Goal: Task Accomplishment & Management: Complete application form

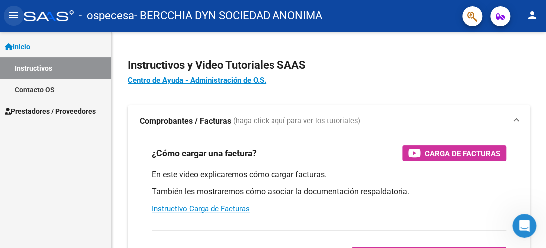
click at [12, 14] on mat-icon "menu" at bounding box center [14, 15] width 12 height 12
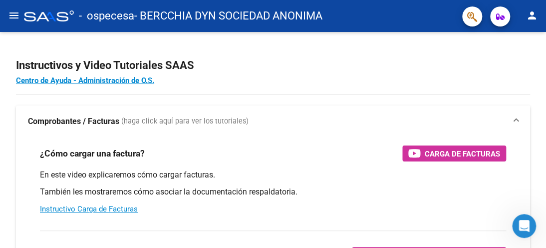
click at [13, 15] on mat-icon "menu" at bounding box center [14, 15] width 12 height 12
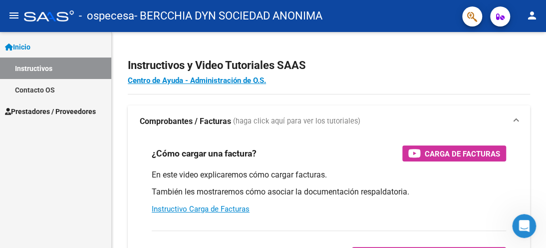
click at [76, 110] on span "Prestadores / Proveedores" at bounding box center [50, 111] width 91 height 11
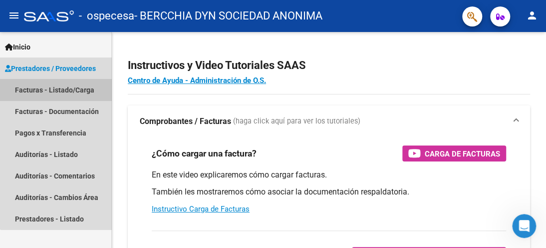
click at [77, 90] on link "Facturas - Listado/Carga" at bounding box center [55, 89] width 111 height 21
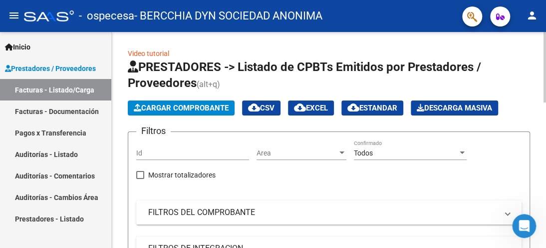
click at [177, 107] on span "Cargar Comprobante" at bounding box center [181, 107] width 95 height 9
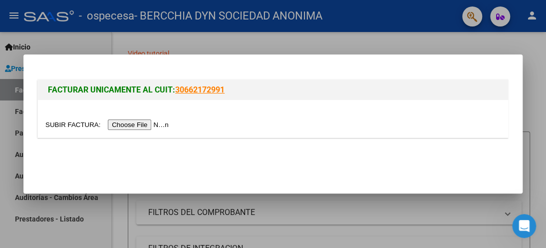
click at [120, 124] on input "file" at bounding box center [108, 124] width 126 height 10
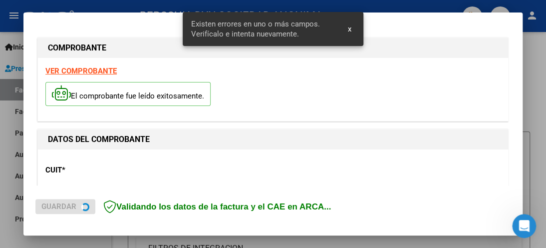
scroll to position [266, 0]
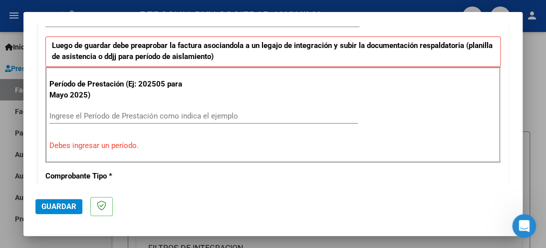
click at [56, 114] on input "Ingrese el Período de Prestación como indica el ejemplo" at bounding box center [203, 115] width 309 height 9
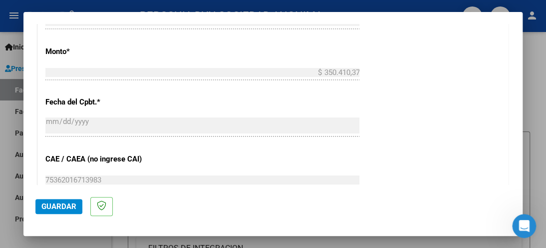
scroll to position [616, 0]
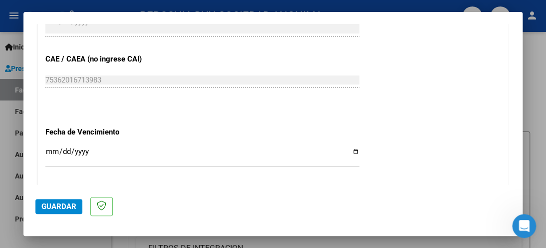
type input "202508"
click at [72, 152] on input "Ingresar la fecha" at bounding box center [202, 155] width 314 height 16
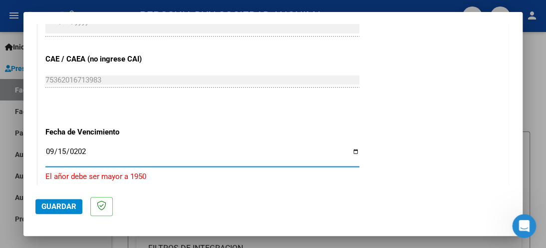
type input "2025-09-15"
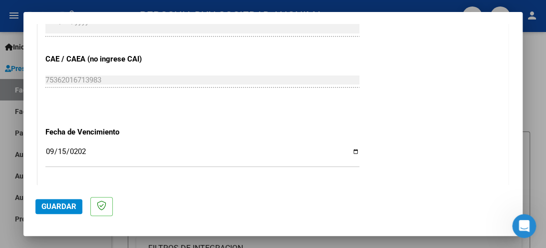
scroll to position [715, 0]
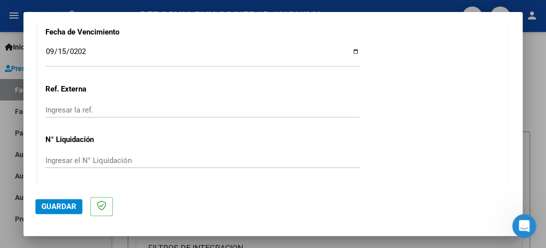
click at [110, 108] on input "Ingresar la ref." at bounding box center [202, 109] width 314 height 9
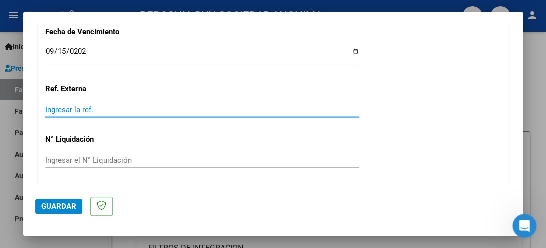
scroll to position [746, 0]
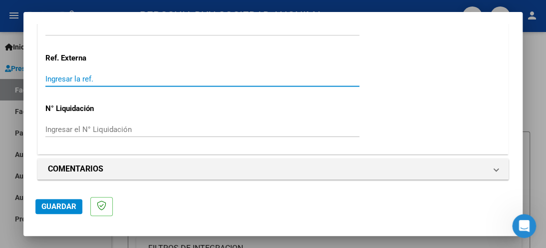
click at [61, 210] on span "Guardar" at bounding box center [58, 206] width 35 height 9
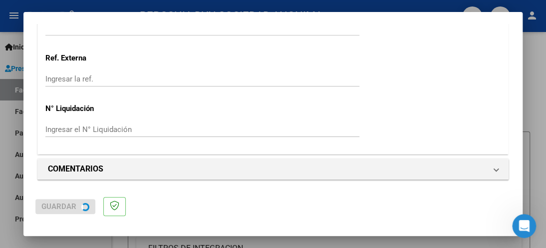
scroll to position [0, 0]
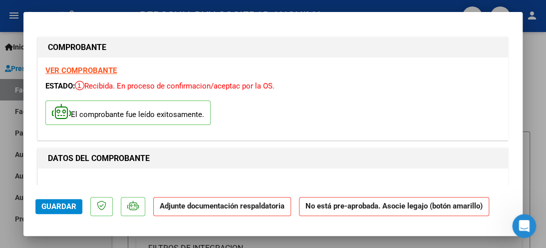
click at [261, 206] on strong "Adjunte documentación respaldatoria" at bounding box center [222, 205] width 125 height 9
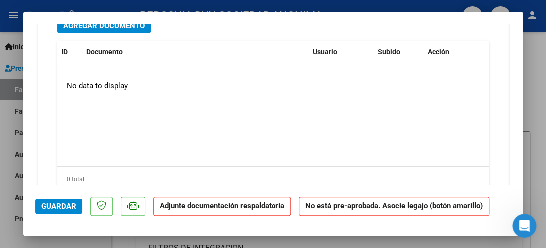
scroll to position [899, 0]
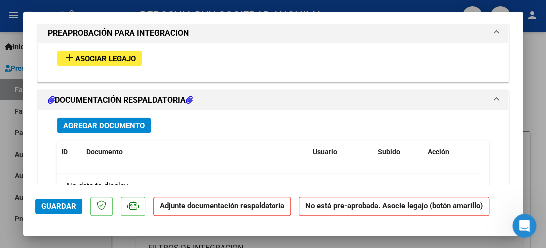
click at [123, 56] on span "Asociar Legajo" at bounding box center [105, 58] width 60 height 9
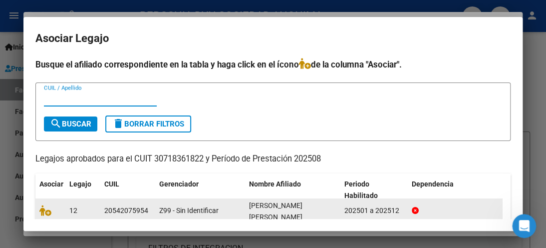
scroll to position [47, 0]
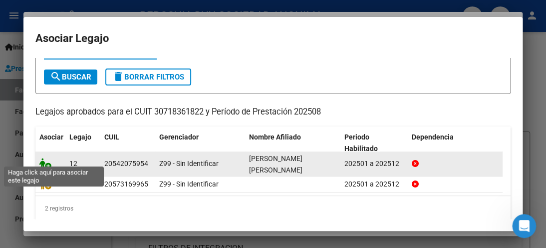
click at [49, 158] on icon at bounding box center [45, 163] width 12 height 11
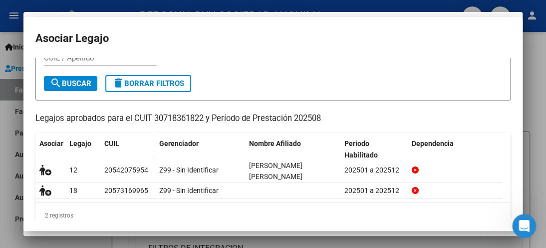
scroll to position [54, 0]
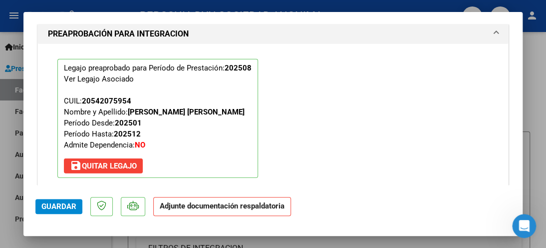
click at [196, 206] on strong "Adjunte documentación respaldatoria" at bounding box center [222, 205] width 125 height 9
click at [59, 207] on span "Guardar" at bounding box center [58, 206] width 35 height 9
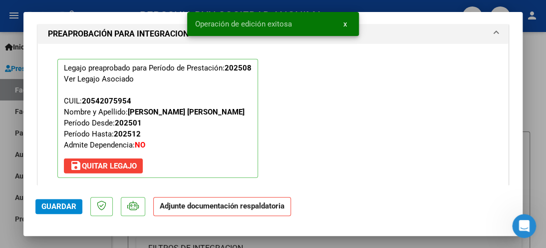
click at [216, 204] on strong "Adjunte documentación respaldatoria" at bounding box center [222, 205] width 125 height 9
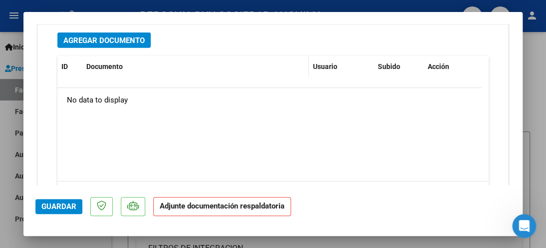
scroll to position [1079, 0]
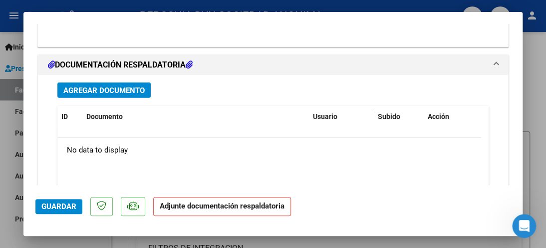
click at [119, 86] on span "Agregar Documento" at bounding box center [103, 90] width 81 height 9
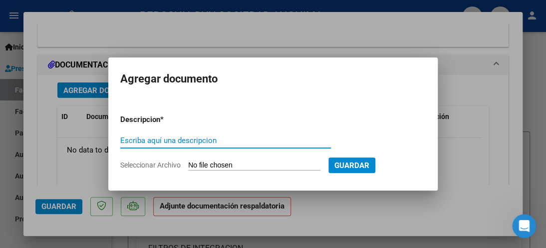
click at [187, 137] on input "Escriba aquí una descripcion" at bounding box center [225, 140] width 211 height 9
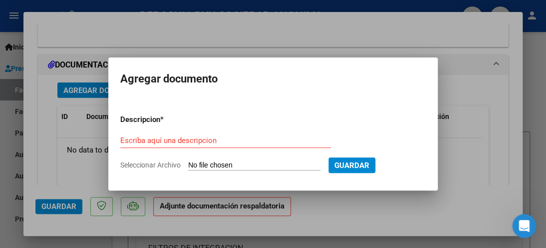
click at [206, 167] on input "Seleccionar Archivo" at bounding box center [254, 165] width 132 height 9
type input "C:\fakepath\FC AGOSTO GUILLEN - 30718361822_006_00001_00000356.pdf"
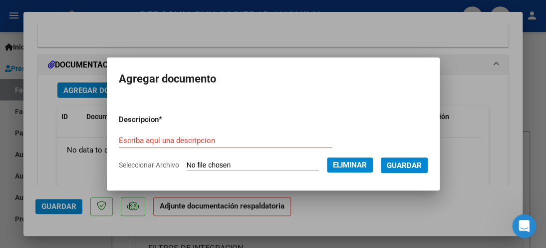
click at [409, 162] on span "Guardar" at bounding box center [404, 165] width 35 height 9
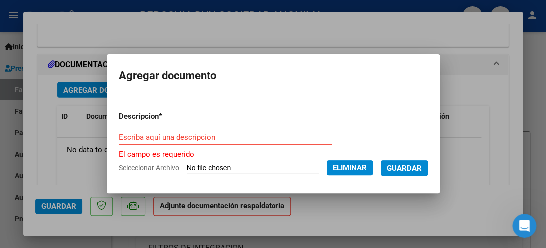
click at [218, 143] on div "Escriba aquí una descripcion" at bounding box center [225, 137] width 213 height 15
click at [181, 135] on input "Escriba aquí una descripcion" at bounding box center [225, 137] width 213 height 9
click at [409, 166] on span "Guardar" at bounding box center [404, 168] width 35 height 9
click at [154, 138] on input "Escriba aquí una descripcion" at bounding box center [225, 137] width 213 height 9
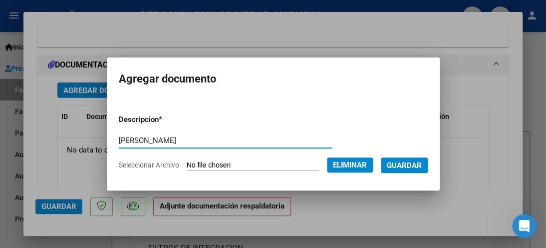
type input "FC AGOSTO"
click at [413, 161] on span "Guardar" at bounding box center [404, 165] width 35 height 9
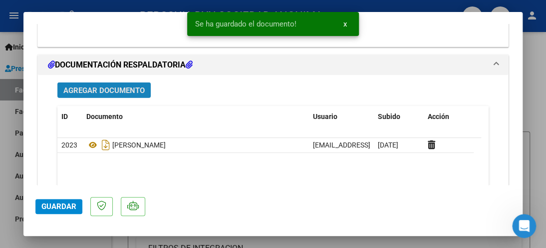
click at [131, 91] on span "Agregar Documento" at bounding box center [103, 90] width 81 height 9
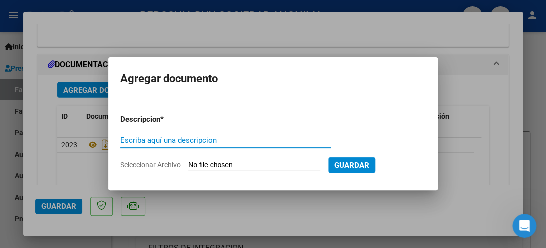
click at [220, 168] on input "Seleccionar Archivo" at bounding box center [254, 165] width 132 height 9
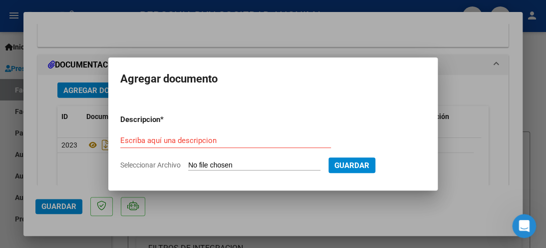
type input "C:\fakepath\PLANILLA ASISTENCIA TERAPIAS - AGOSTO GUILLEN.pdf"
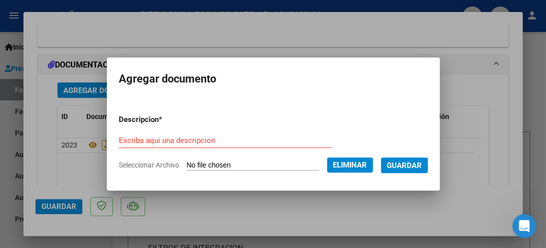
click at [190, 138] on input "Escriba aquí una descripcion" at bounding box center [225, 140] width 213 height 9
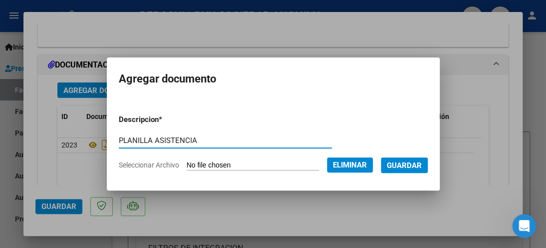
type input "PLANILLA ASISTENCIA"
click at [404, 160] on span "Guardar" at bounding box center [404, 164] width 35 height 9
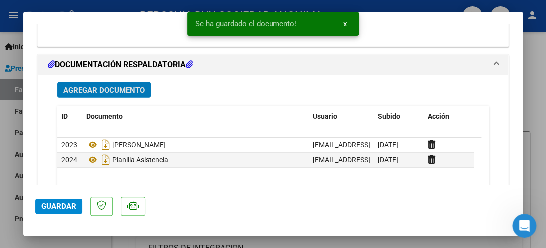
scroll to position [1179, 0]
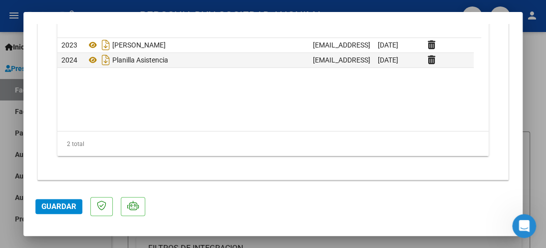
click at [52, 205] on span "Guardar" at bounding box center [58, 206] width 35 height 9
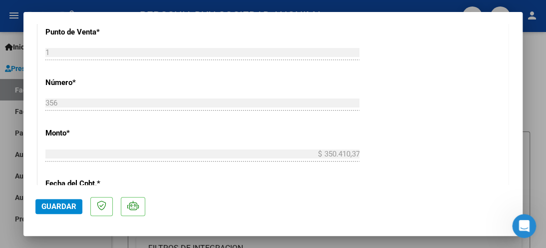
scroll to position [200, 0]
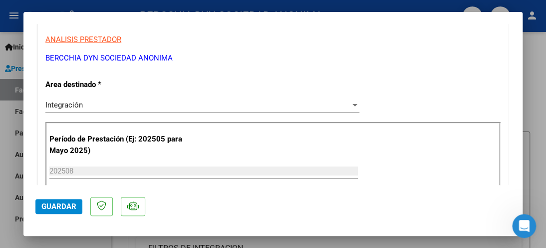
click at [350, 107] on div at bounding box center [354, 105] width 9 height 8
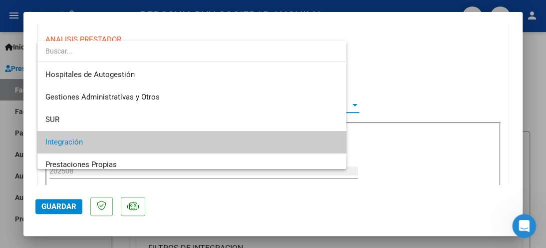
scroll to position [37, 0]
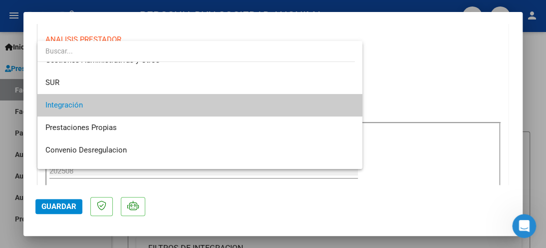
click at [347, 107] on mat-option "Integración" at bounding box center [199, 105] width 325 height 22
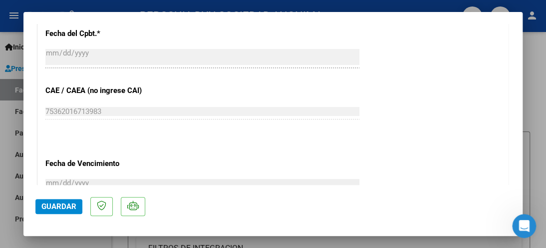
scroll to position [849, 0]
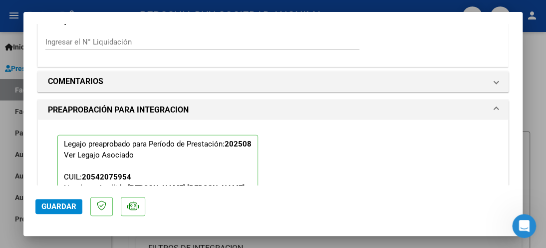
click at [61, 212] on button "Guardar" at bounding box center [58, 206] width 47 height 15
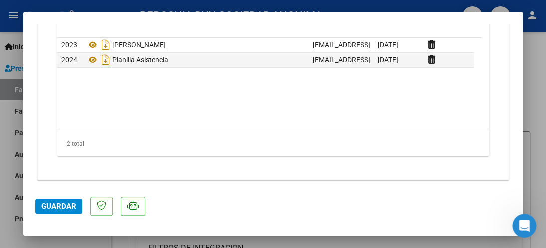
click at [63, 210] on span "Guardar" at bounding box center [58, 206] width 35 height 9
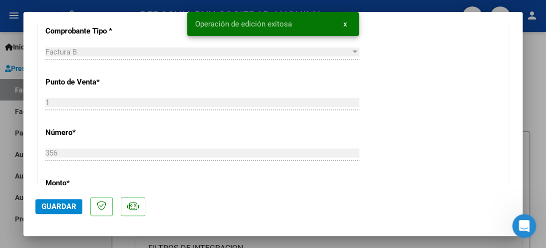
scroll to position [699, 0]
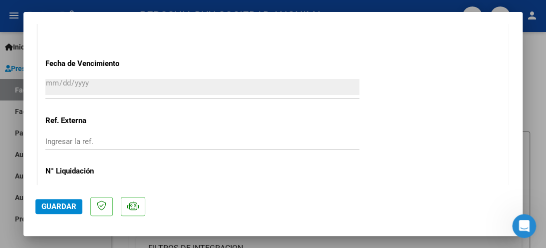
type input "$ 0,00"
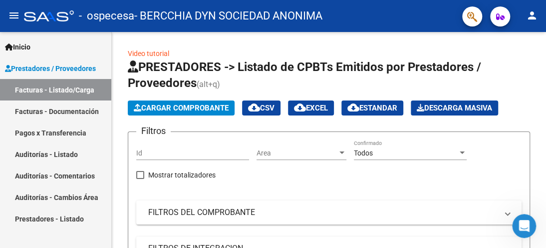
click at [78, 112] on link "Facturas - Documentación" at bounding box center [55, 110] width 111 height 21
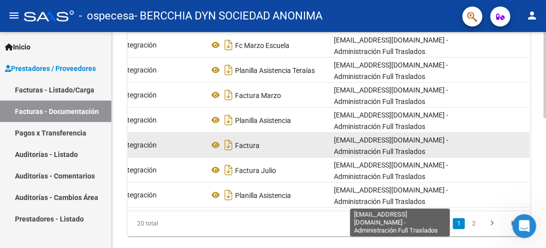
scroll to position [200, 0]
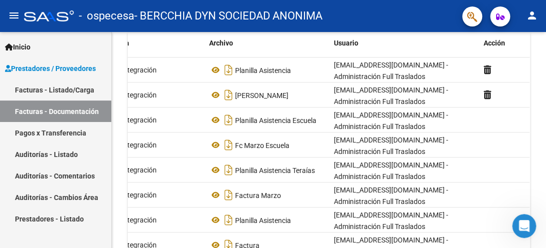
click at [355, 3] on mat-toolbar "menu - ospecesa - BERCCHIA DYN SOCIEDAD ANONIMA person" at bounding box center [273, 16] width 546 height 32
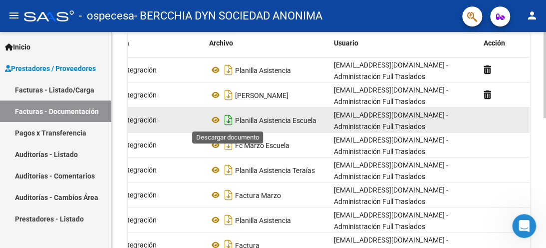
click at [226, 122] on icon "Descargar documento" at bounding box center [228, 120] width 13 height 16
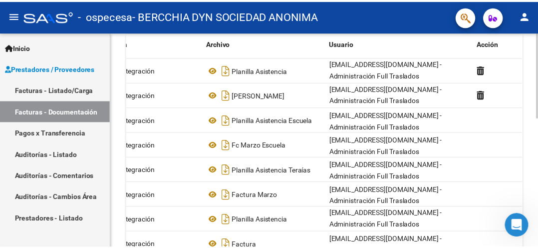
scroll to position [0, 0]
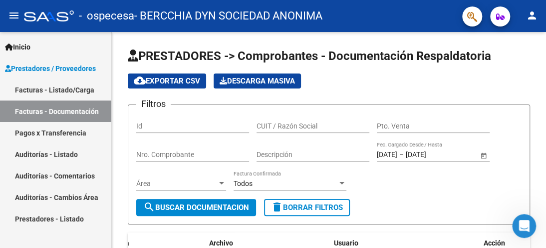
click at [534, 12] on mat-icon "person" at bounding box center [532, 15] width 12 height 12
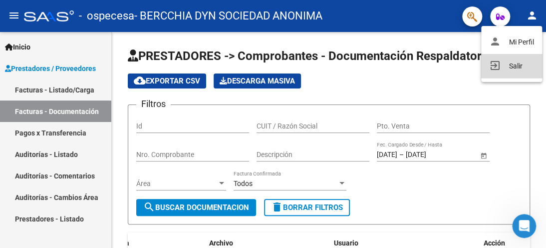
click at [509, 66] on button "exit_to_app Salir" at bounding box center [511, 66] width 61 height 24
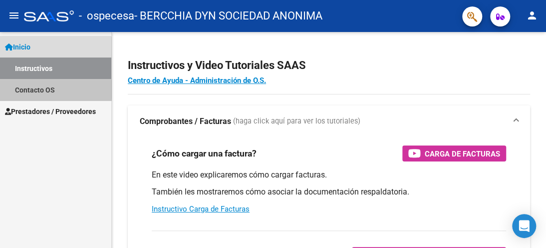
click at [36, 89] on link "Contacto OS" at bounding box center [55, 89] width 111 height 21
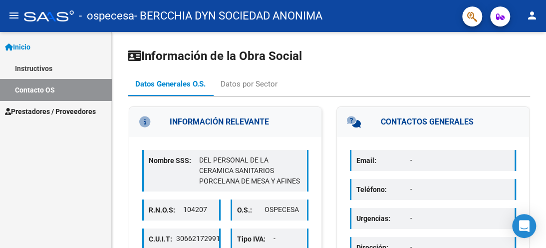
click at [39, 109] on span "Prestadores / Proveedores" at bounding box center [50, 111] width 91 height 11
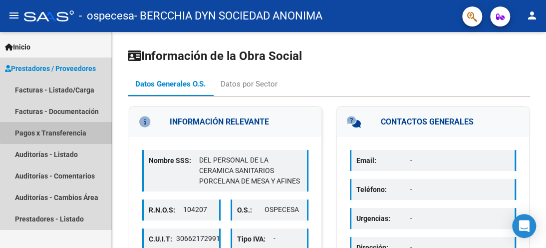
click at [60, 129] on link "Pagos x Transferencia" at bounding box center [55, 132] width 111 height 21
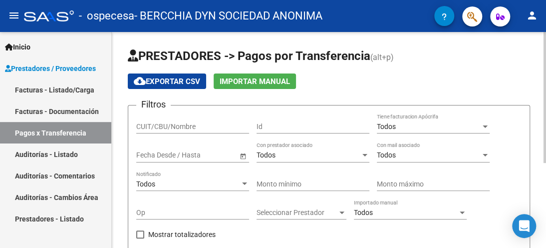
scroll to position [140, 0]
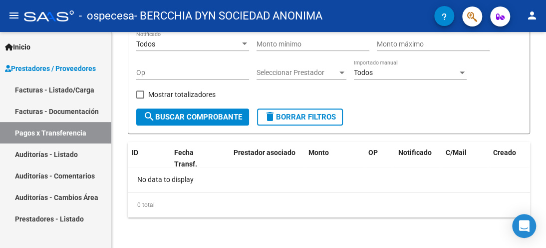
click at [75, 109] on link "Facturas - Documentación" at bounding box center [55, 110] width 111 height 21
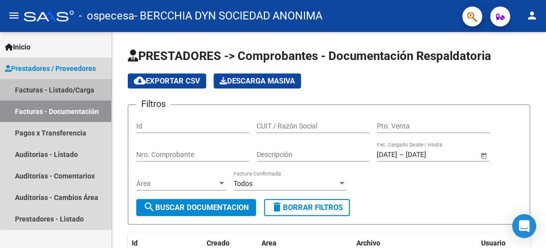
click at [80, 92] on link "Facturas - Listado/Carga" at bounding box center [55, 89] width 111 height 21
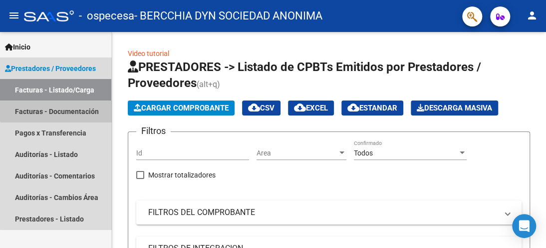
click at [78, 108] on link "Facturas - Documentación" at bounding box center [55, 110] width 111 height 21
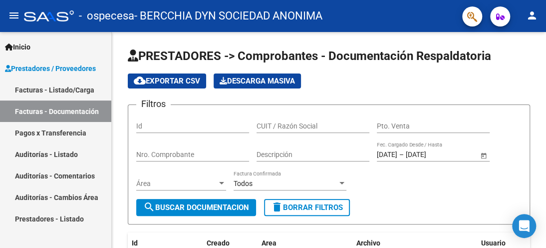
click at [86, 90] on link "Facturas - Listado/Carga" at bounding box center [55, 89] width 111 height 21
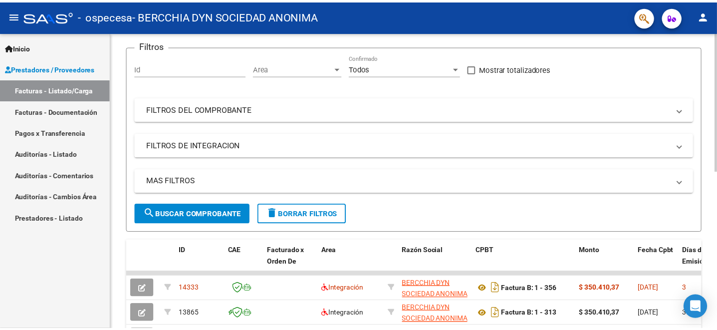
scroll to position [205, 0]
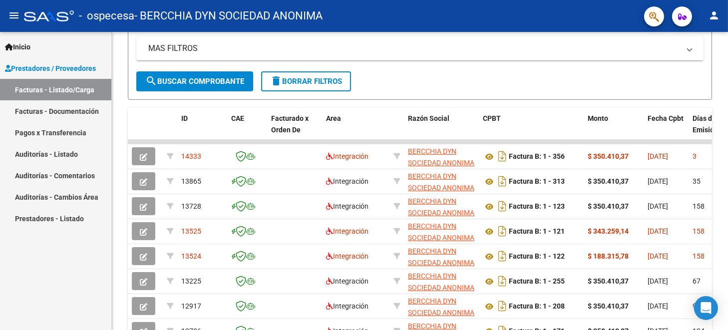
click at [538, 20] on mat-icon "person" at bounding box center [714, 15] width 12 height 12
click at [538, 63] on button "exit_to_app Salir" at bounding box center [693, 66] width 61 height 24
